Goal: Information Seeking & Learning: Understand process/instructions

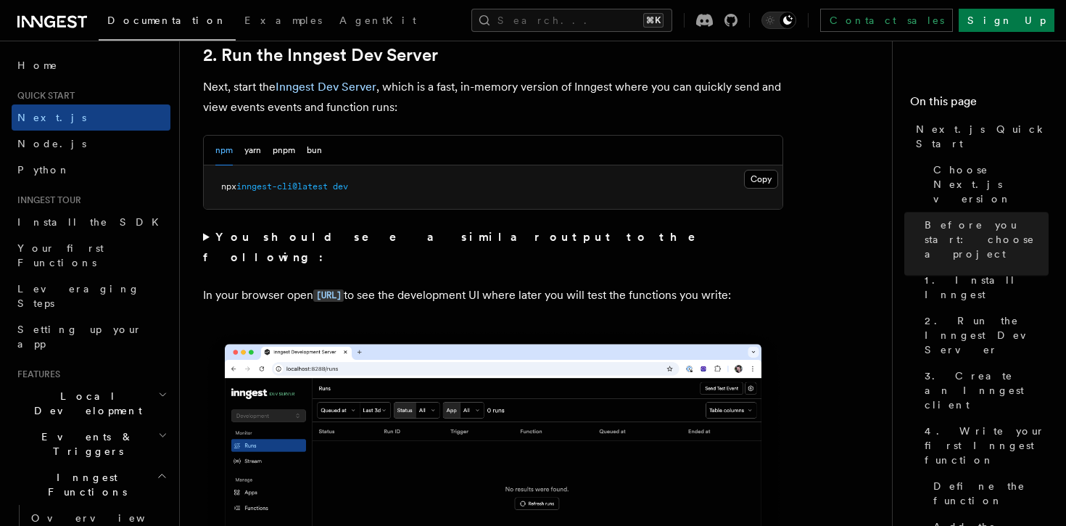
scroll to position [1053, 0]
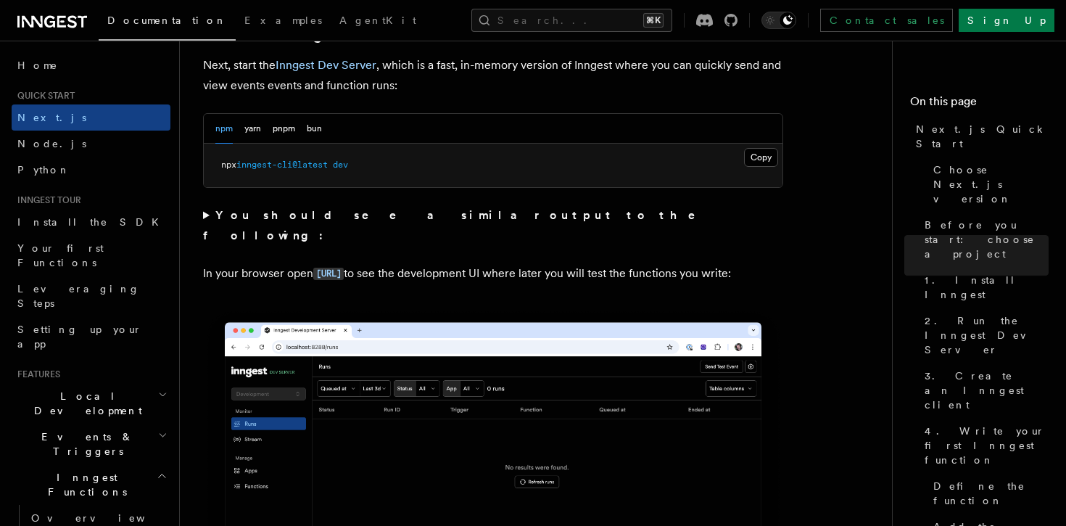
click at [559, 165] on pre "npx inngest-cli@latest dev" at bounding box center [493, 165] width 579 height 43
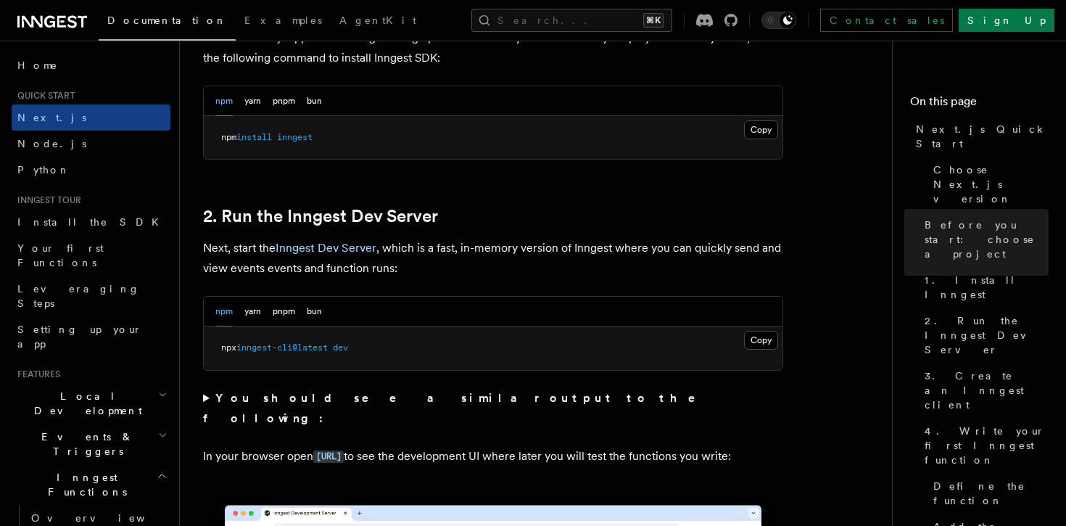
scroll to position [858, 0]
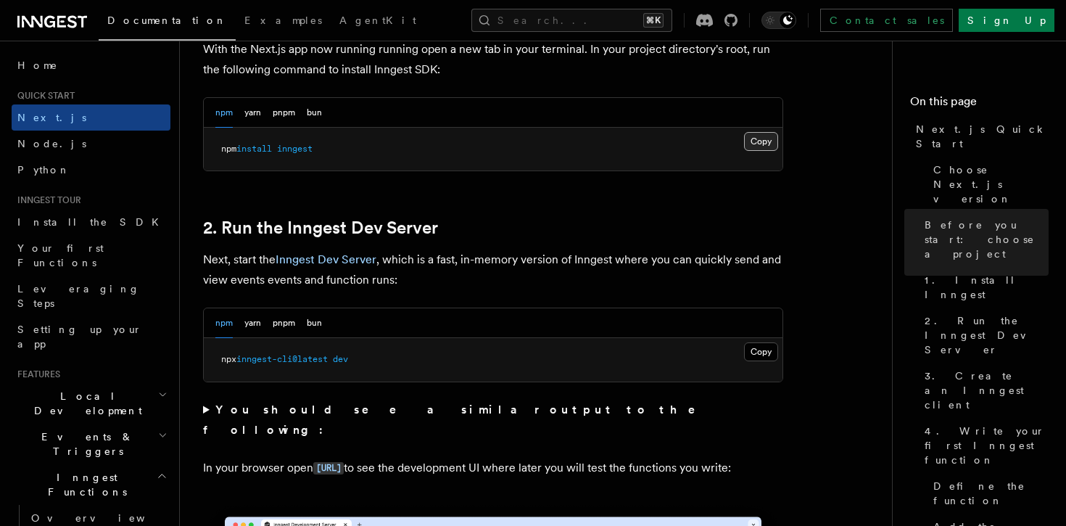
click at [760, 146] on button "Copy Copied" at bounding box center [761, 141] width 34 height 19
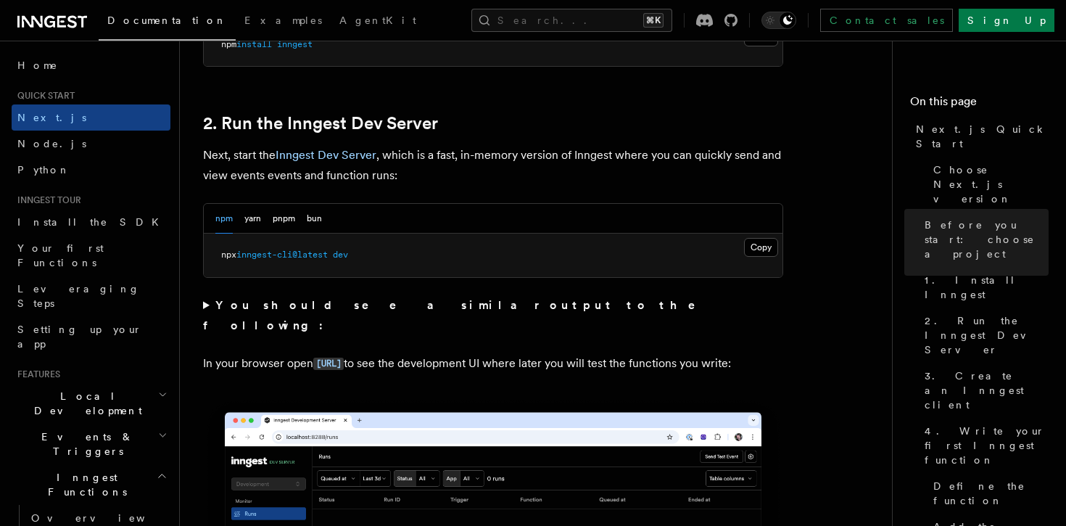
scroll to position [972, 0]
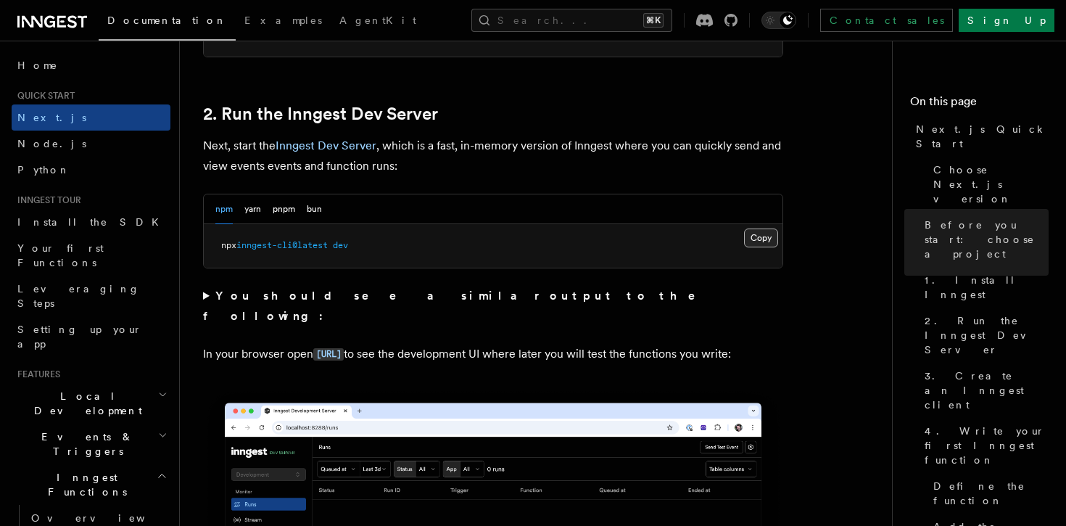
click at [763, 242] on button "Copy Copied" at bounding box center [761, 237] width 34 height 19
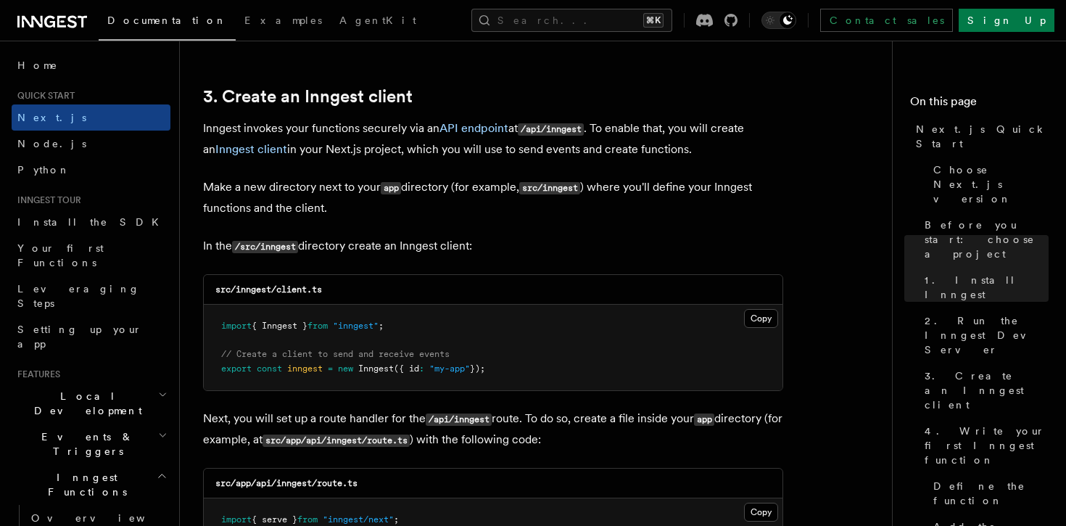
scroll to position [1685, 0]
click at [759, 319] on button "Copy Copied" at bounding box center [761, 317] width 34 height 19
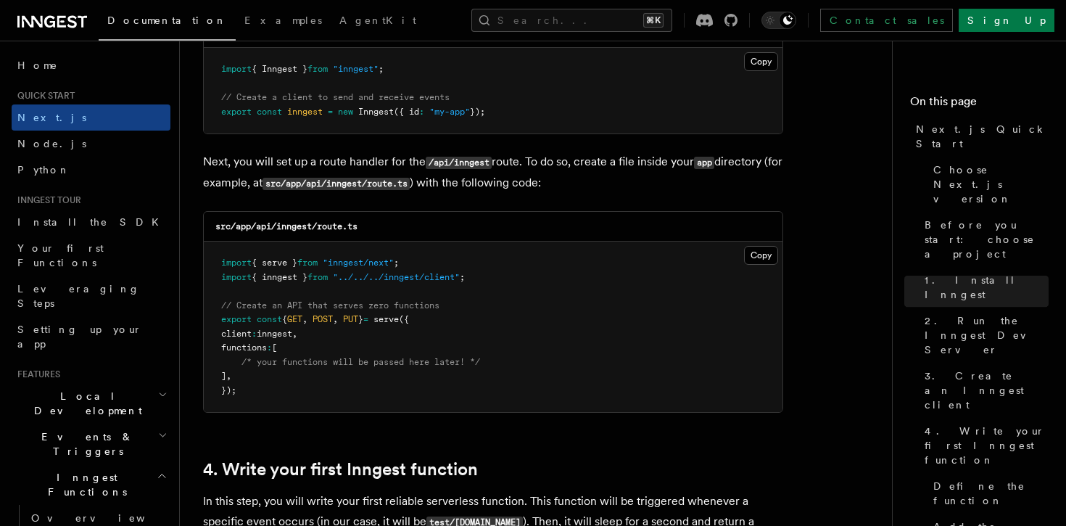
scroll to position [1946, 0]
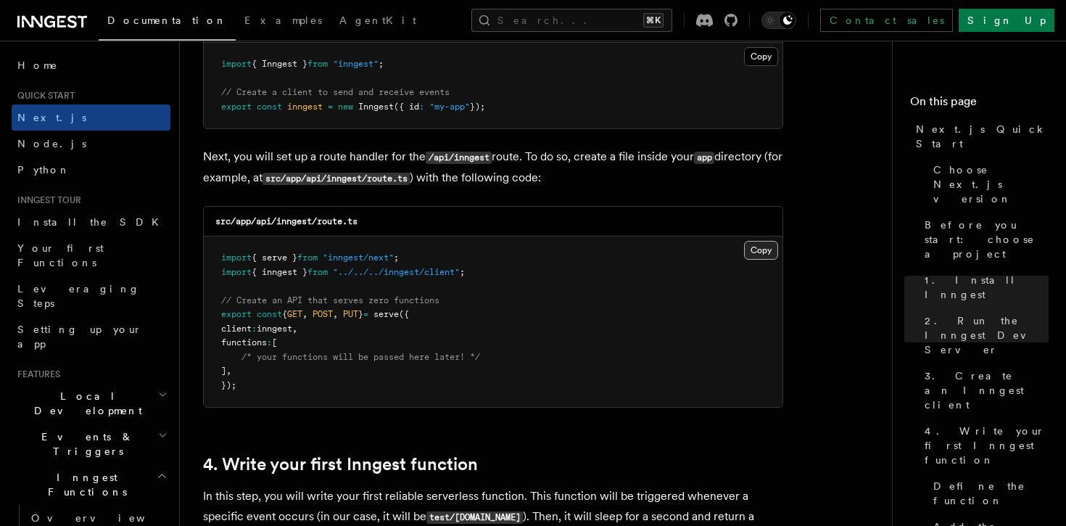
click at [764, 256] on button "Copy Copied" at bounding box center [761, 250] width 34 height 19
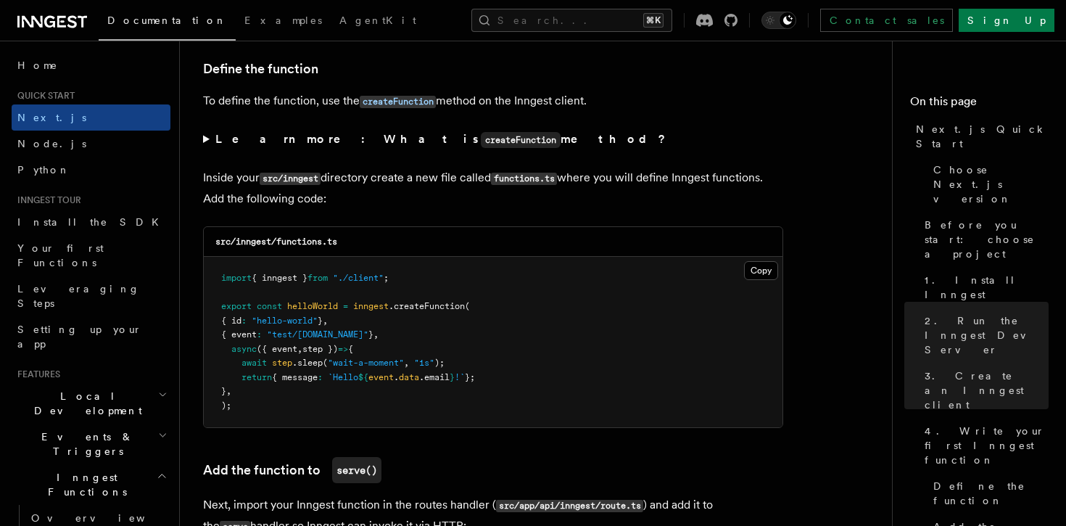
scroll to position [2480, 0]
